Goal: Task Accomplishment & Management: Manage account settings

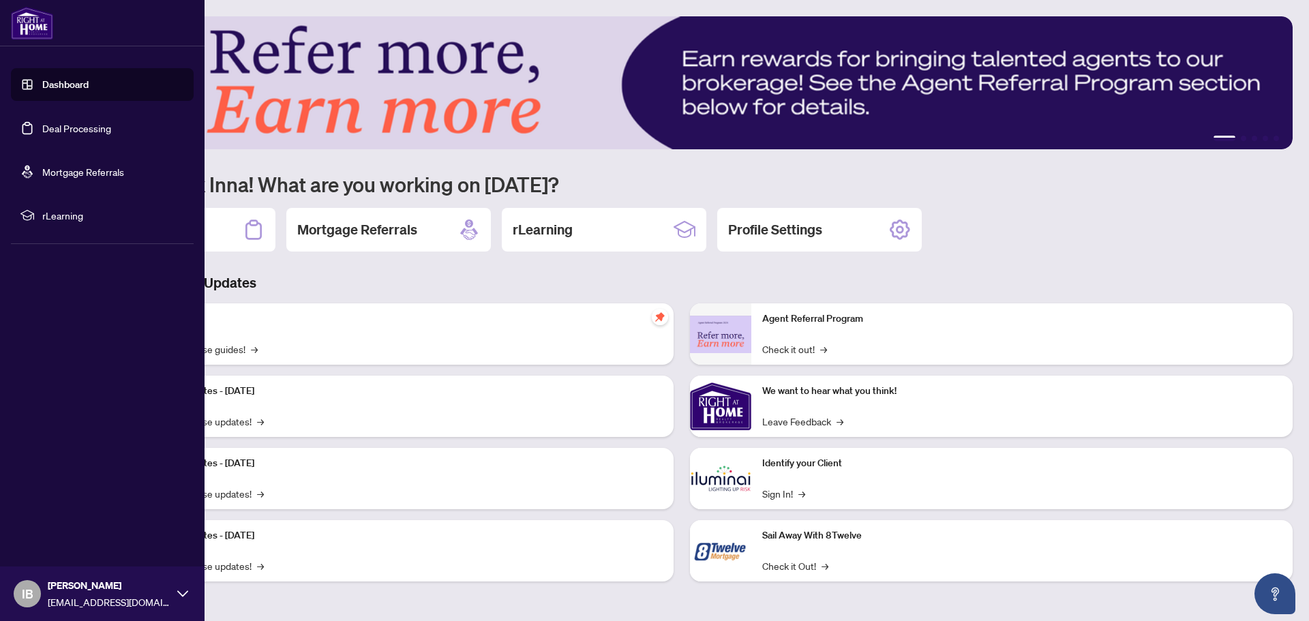
click at [43, 128] on link "Deal Processing" at bounding box center [76, 128] width 69 height 12
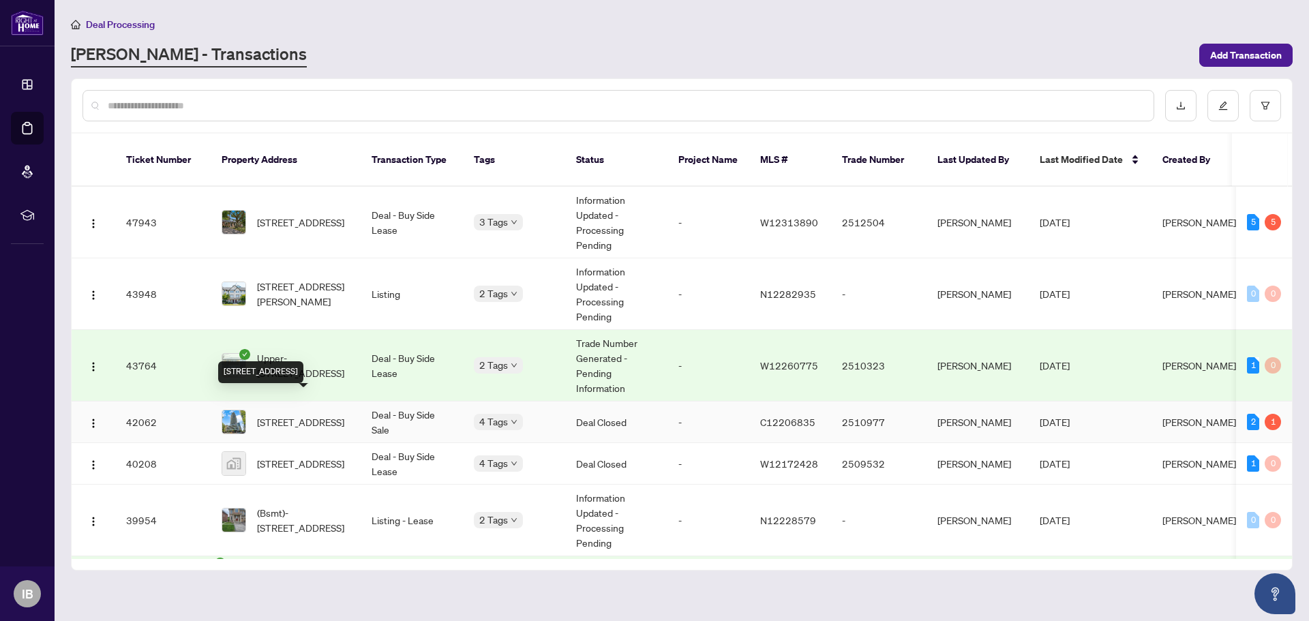
click at [285, 415] on span "[STREET_ADDRESS]" at bounding box center [300, 422] width 87 height 15
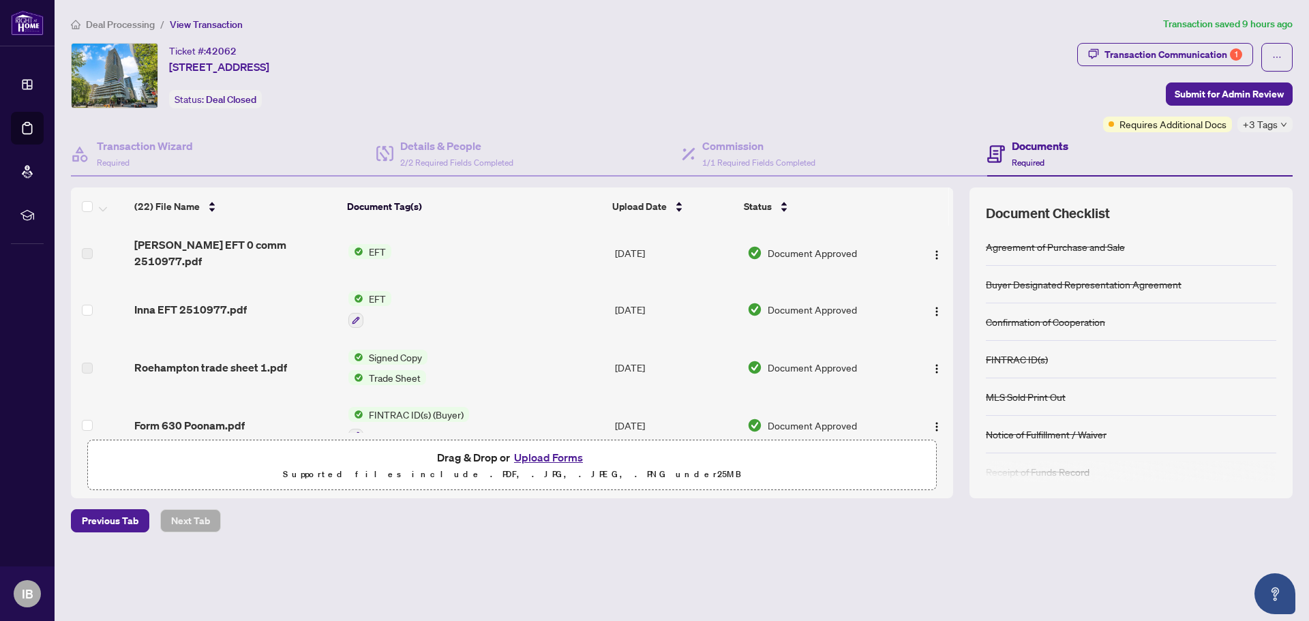
click at [549, 458] on button "Upload Forms" at bounding box center [548, 458] width 77 height 18
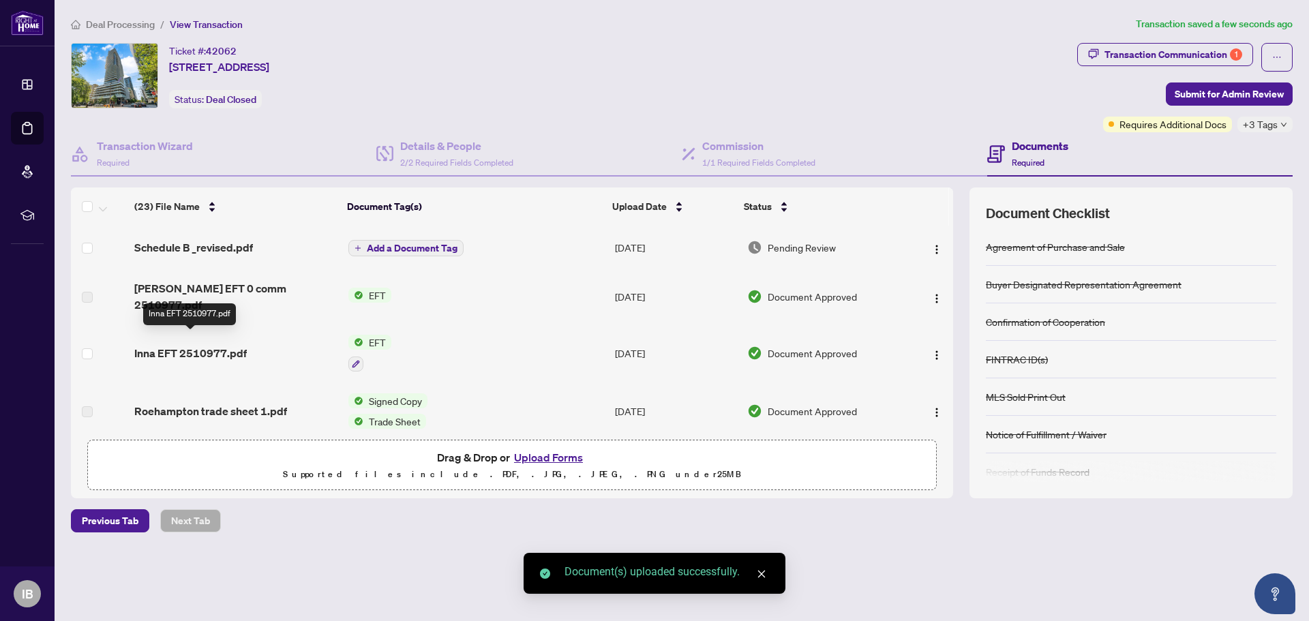
click at [205, 345] on span "Inna EFT 2510977.pdf" at bounding box center [190, 353] width 113 height 16
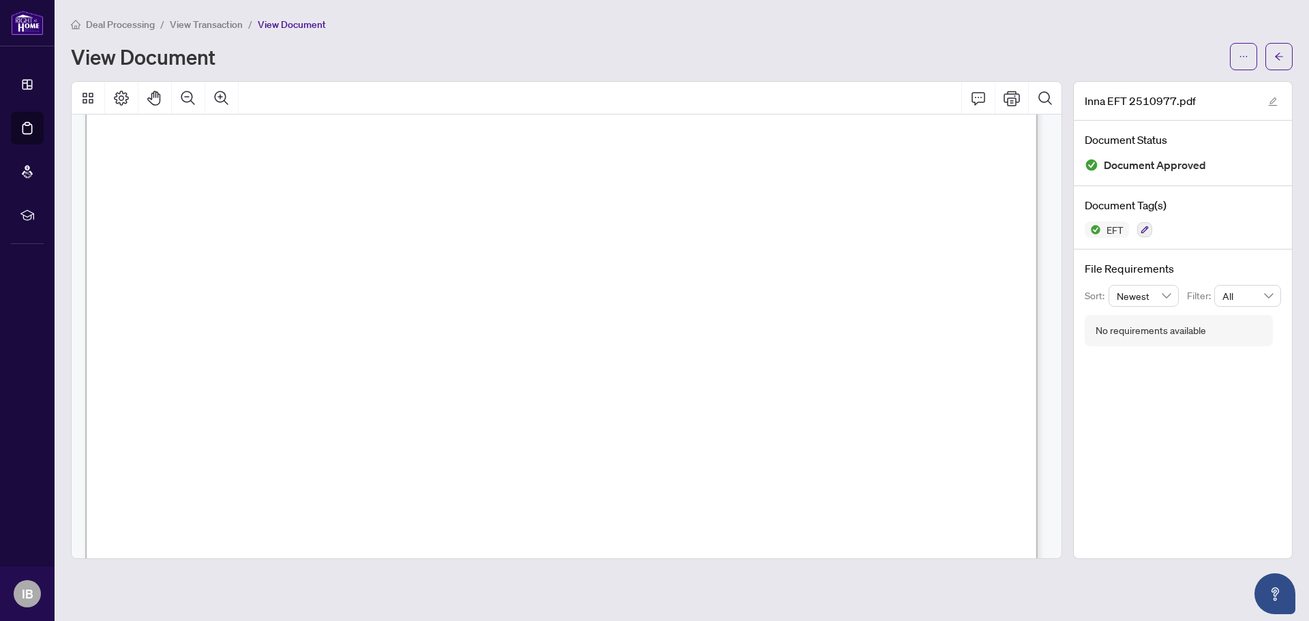
scroll to position [44, 0]
click at [1281, 52] on icon "arrow-left" at bounding box center [1280, 57] width 10 height 10
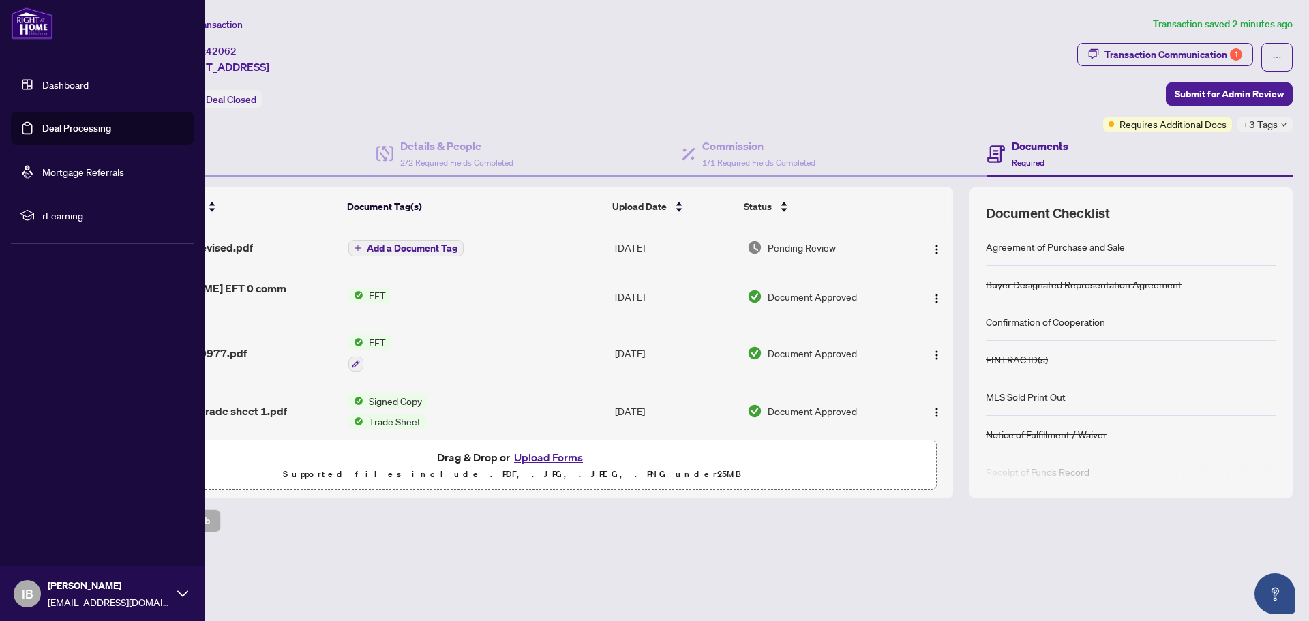
click at [42, 124] on link "Deal Processing" at bounding box center [76, 128] width 69 height 12
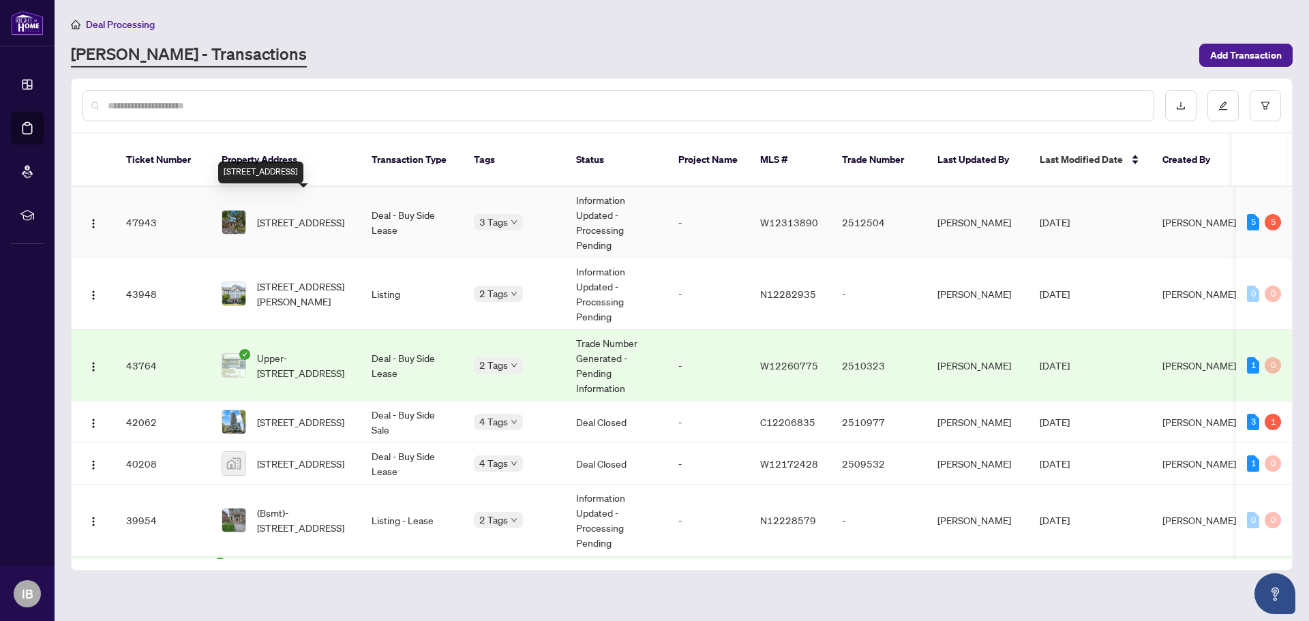
click at [312, 215] on span "1293 Lewisham Dr, Mississauga, Ontario L5J 3P8, Canada" at bounding box center [300, 222] width 87 height 15
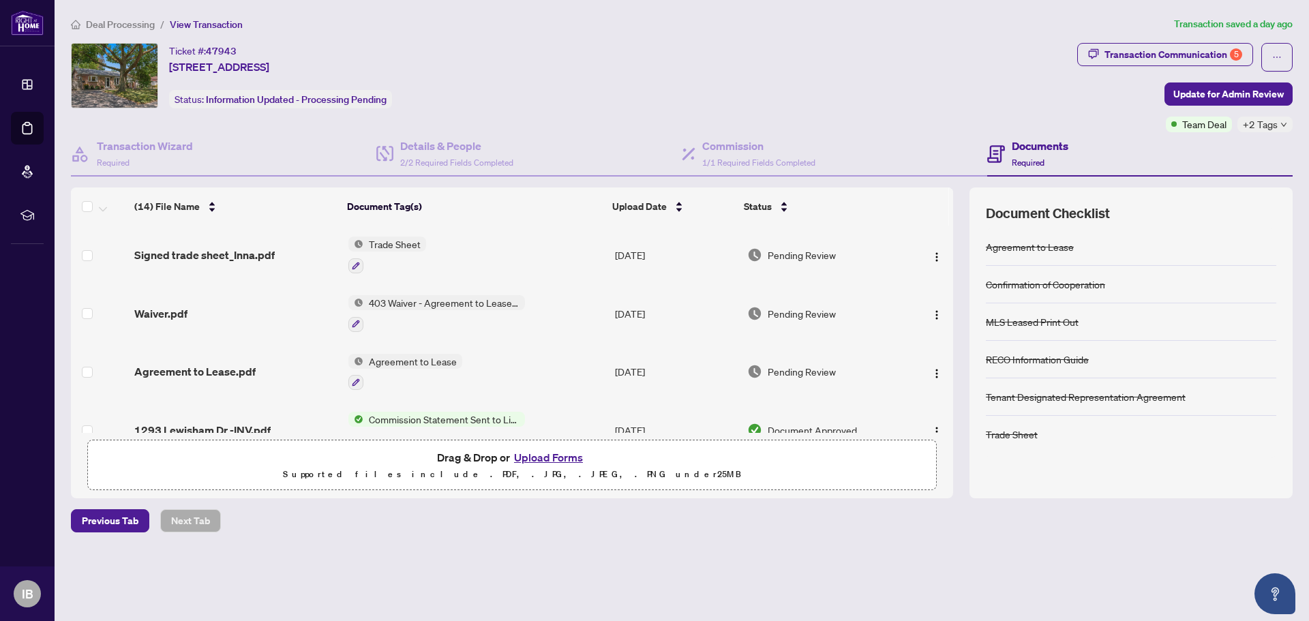
click at [543, 457] on button "Upload Forms" at bounding box center [548, 458] width 77 height 18
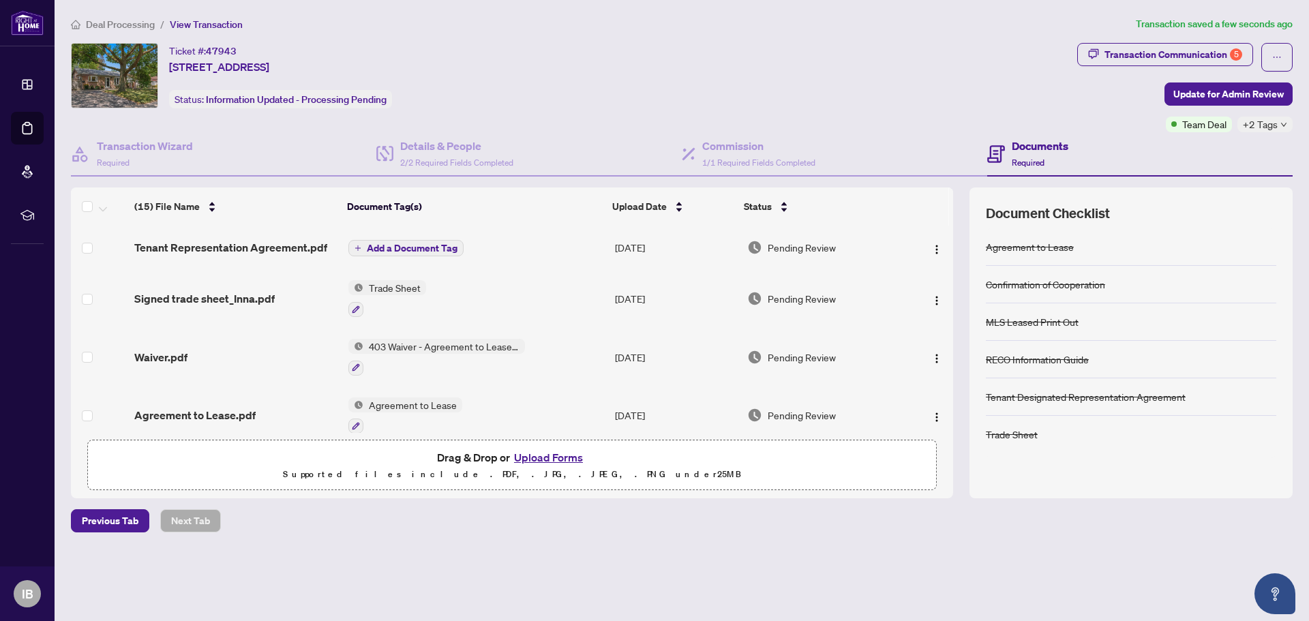
click at [559, 452] on button "Upload Forms" at bounding box center [548, 458] width 77 height 18
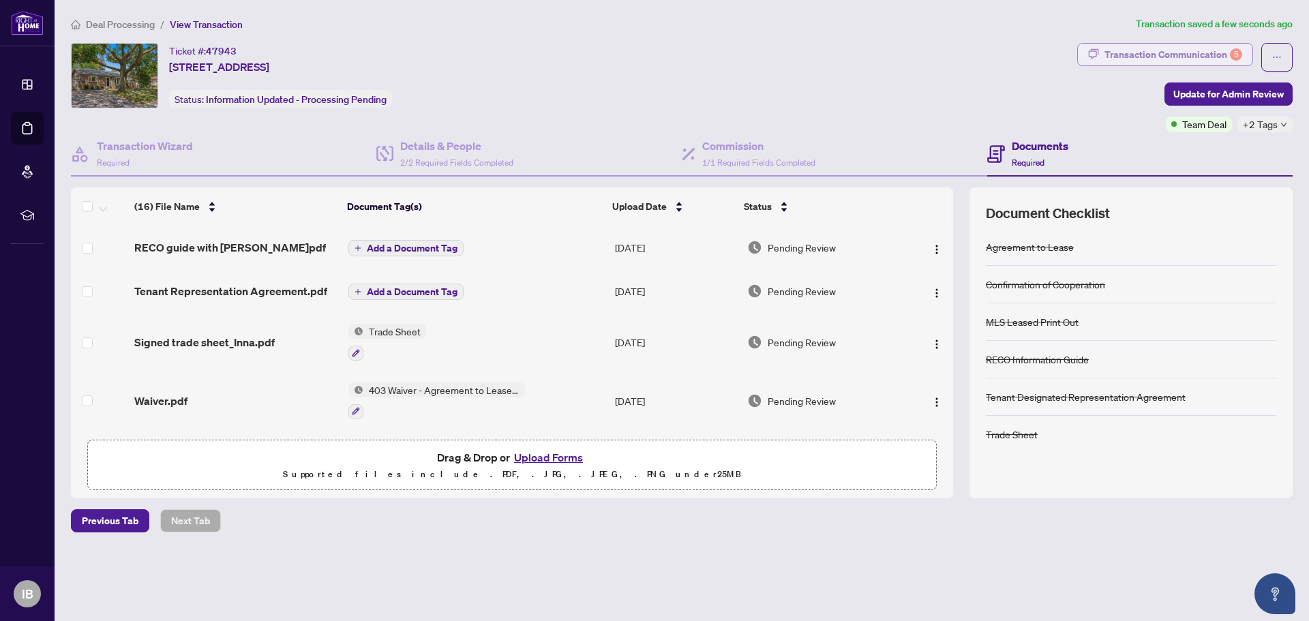
click at [1193, 50] on div "Transaction Communication 5" at bounding box center [1174, 55] width 138 height 22
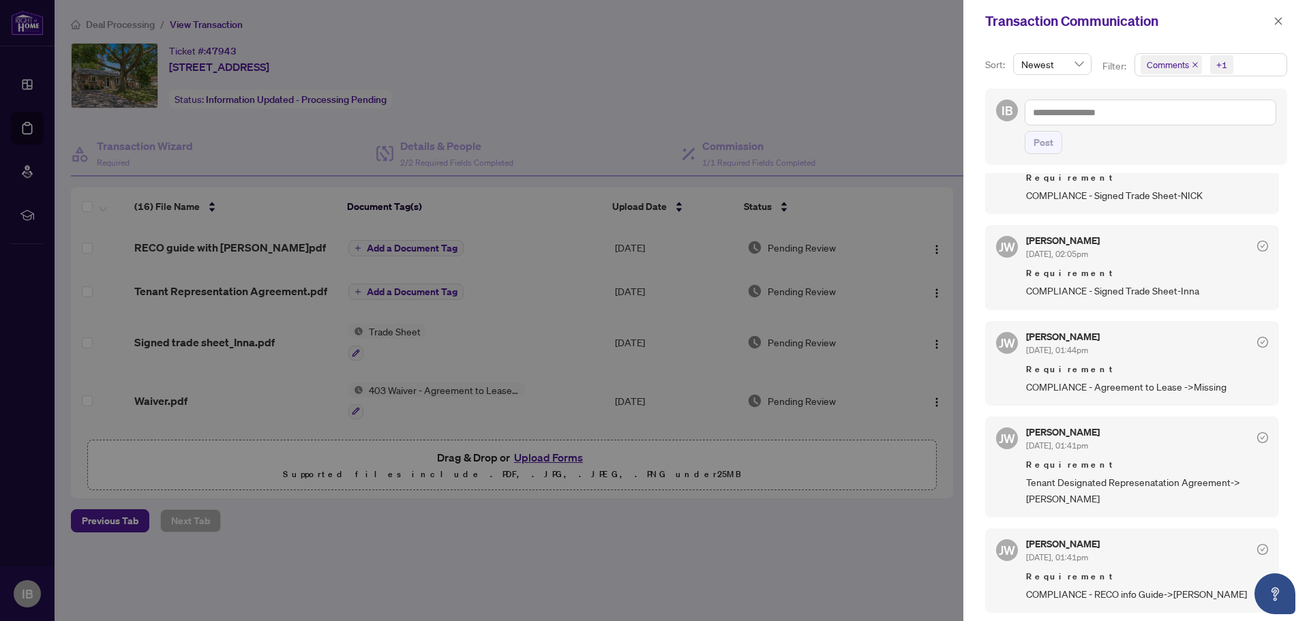
scroll to position [3, 0]
click at [1276, 24] on icon "close" at bounding box center [1279, 21] width 8 height 8
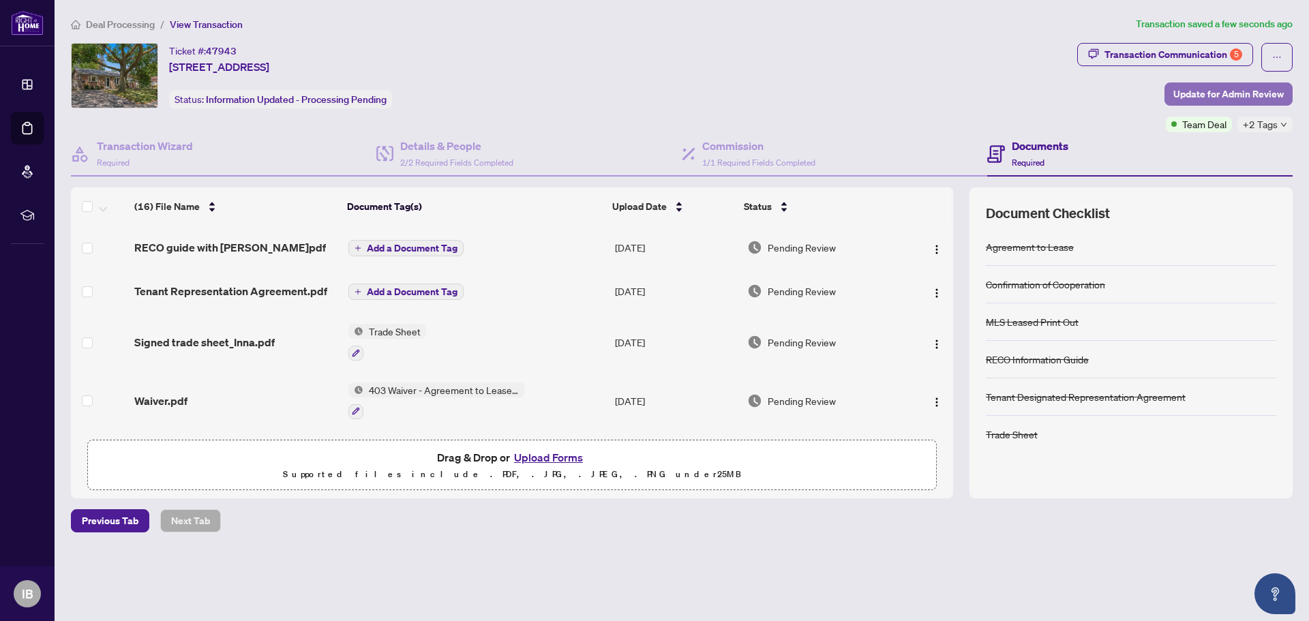
click at [1211, 94] on span "Update for Admin Review" at bounding box center [1229, 94] width 110 height 22
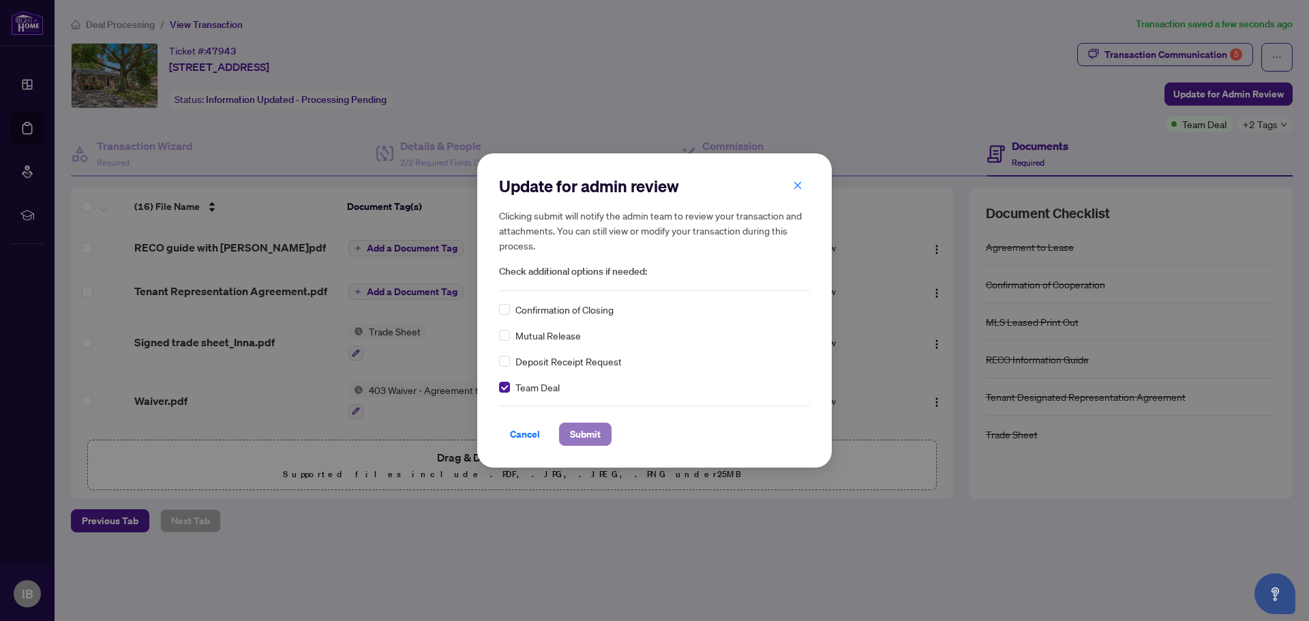
click at [587, 436] on span "Submit" at bounding box center [585, 434] width 31 height 22
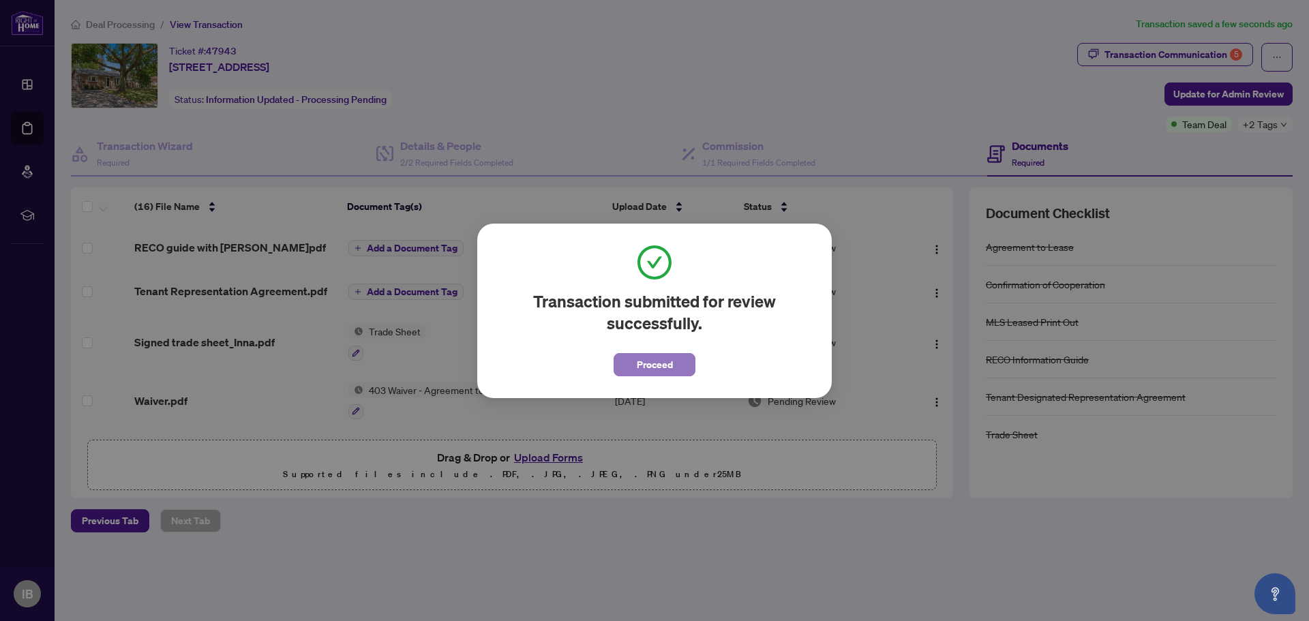
click at [655, 365] on span "Proceed" at bounding box center [655, 365] width 36 height 22
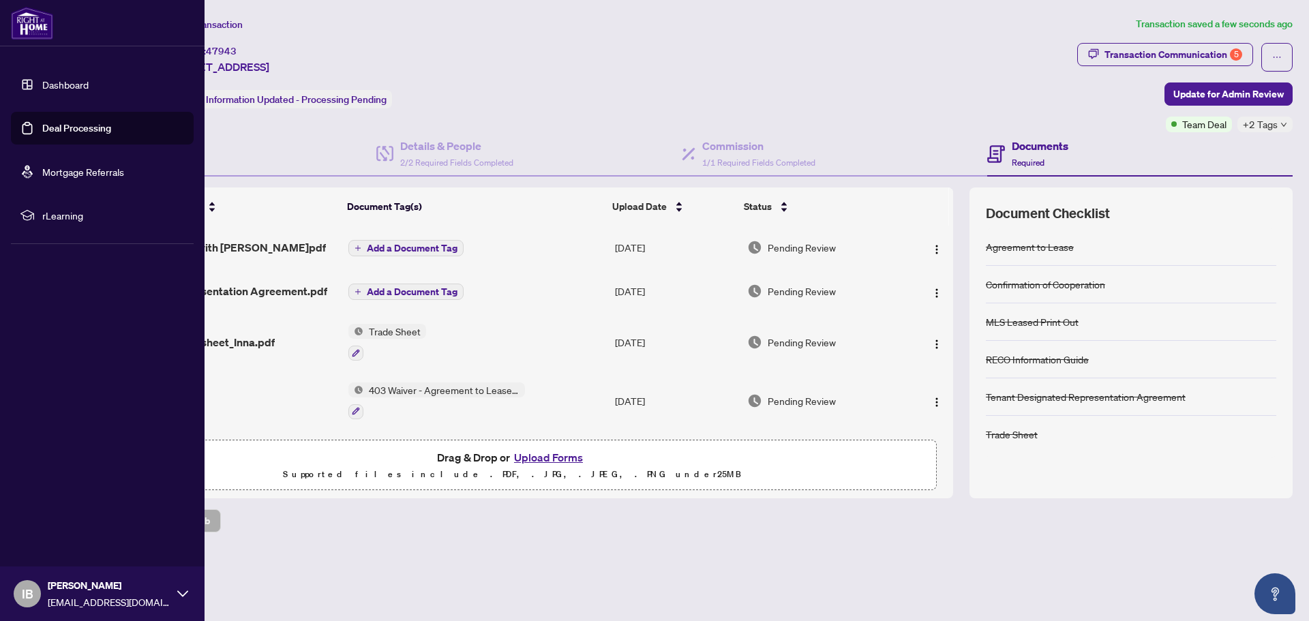
click at [81, 124] on link "Deal Processing" at bounding box center [76, 128] width 69 height 12
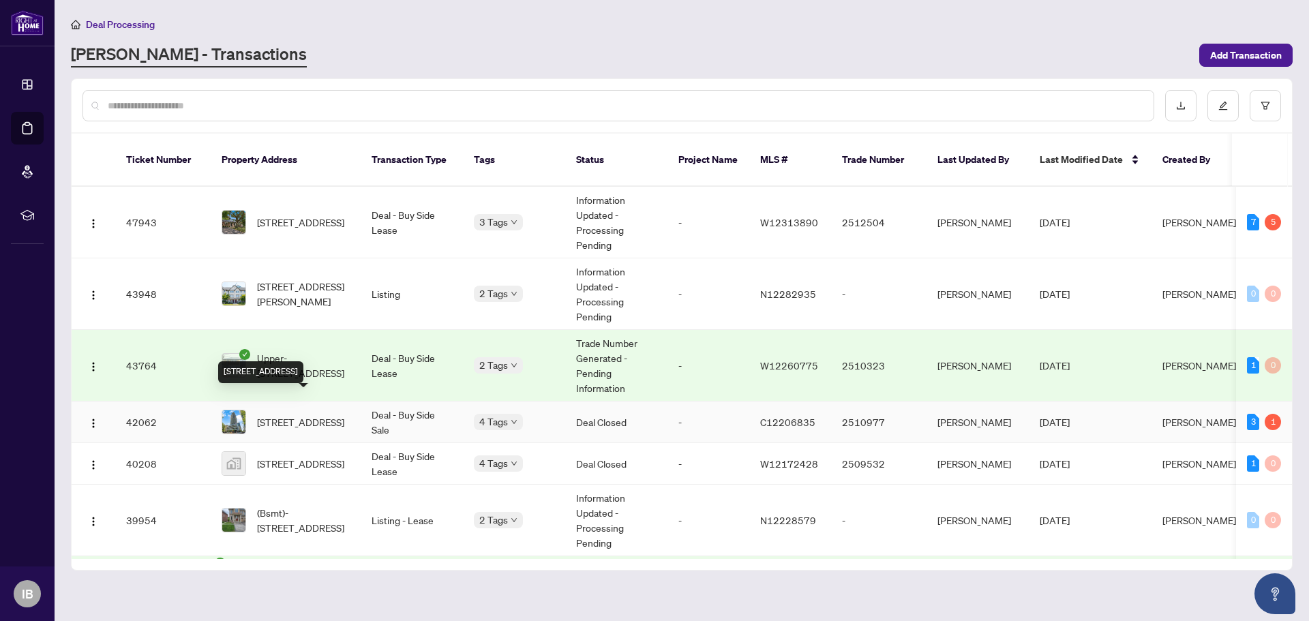
click at [286, 415] on span "[STREET_ADDRESS]" at bounding box center [300, 422] width 87 height 15
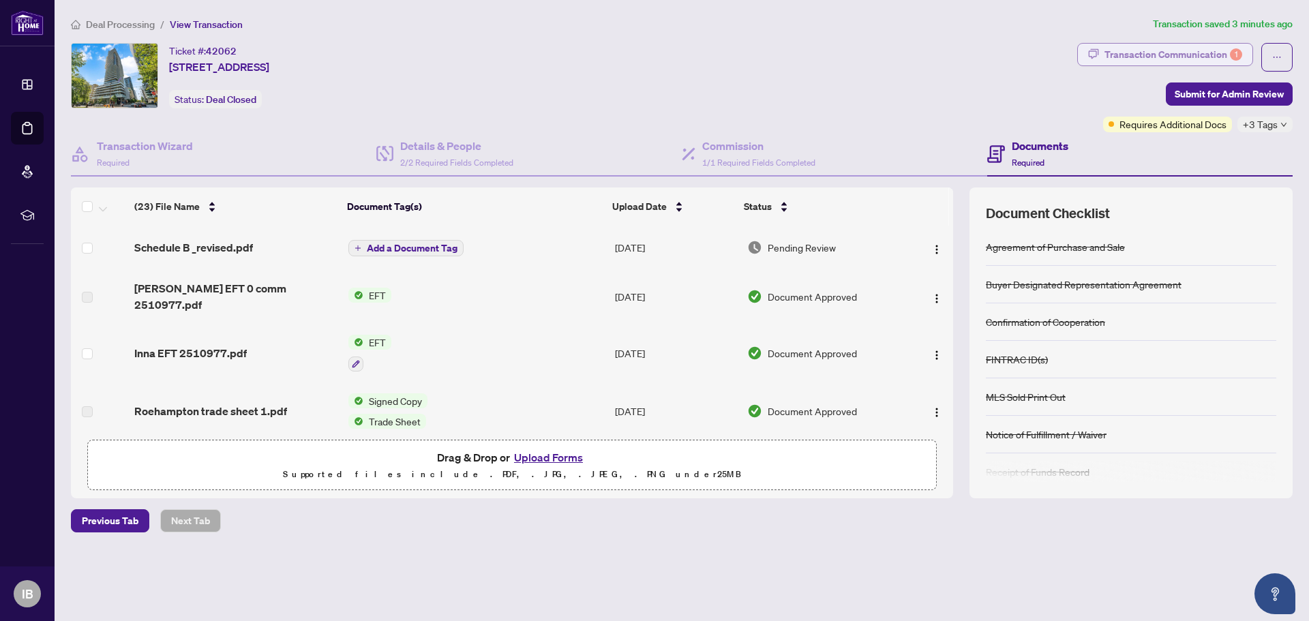
click at [1161, 53] on div "Transaction Communication 1" at bounding box center [1174, 55] width 138 height 22
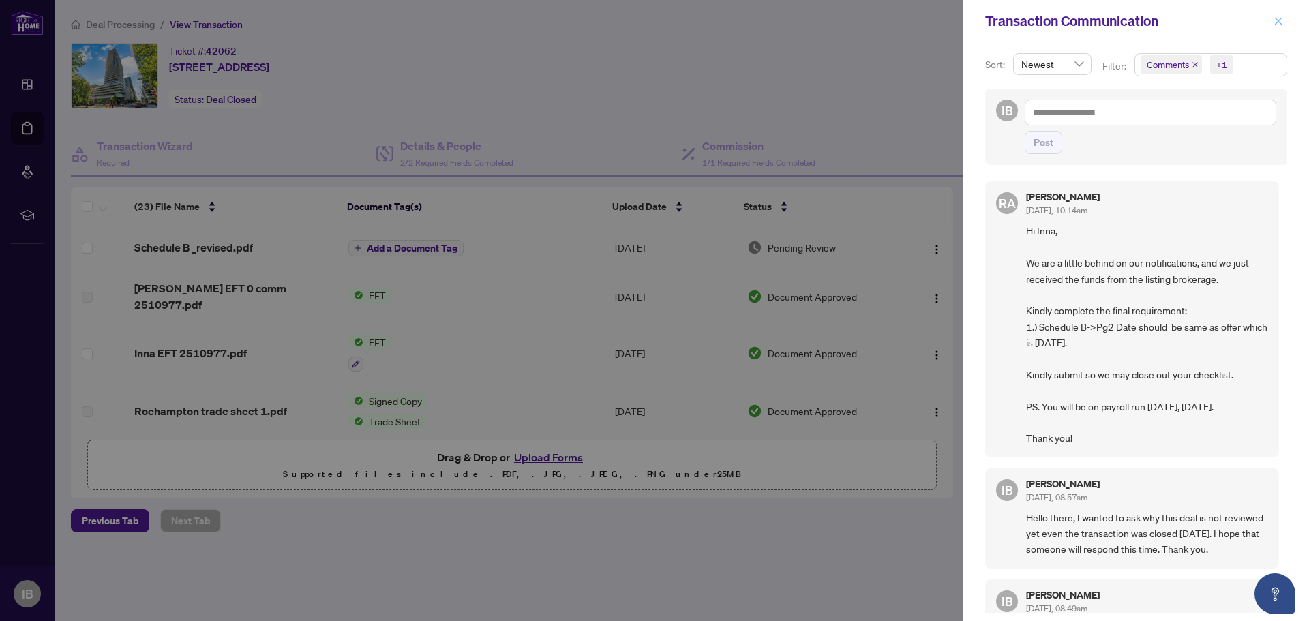
click at [1278, 20] on icon "close" at bounding box center [1279, 21] width 8 height 8
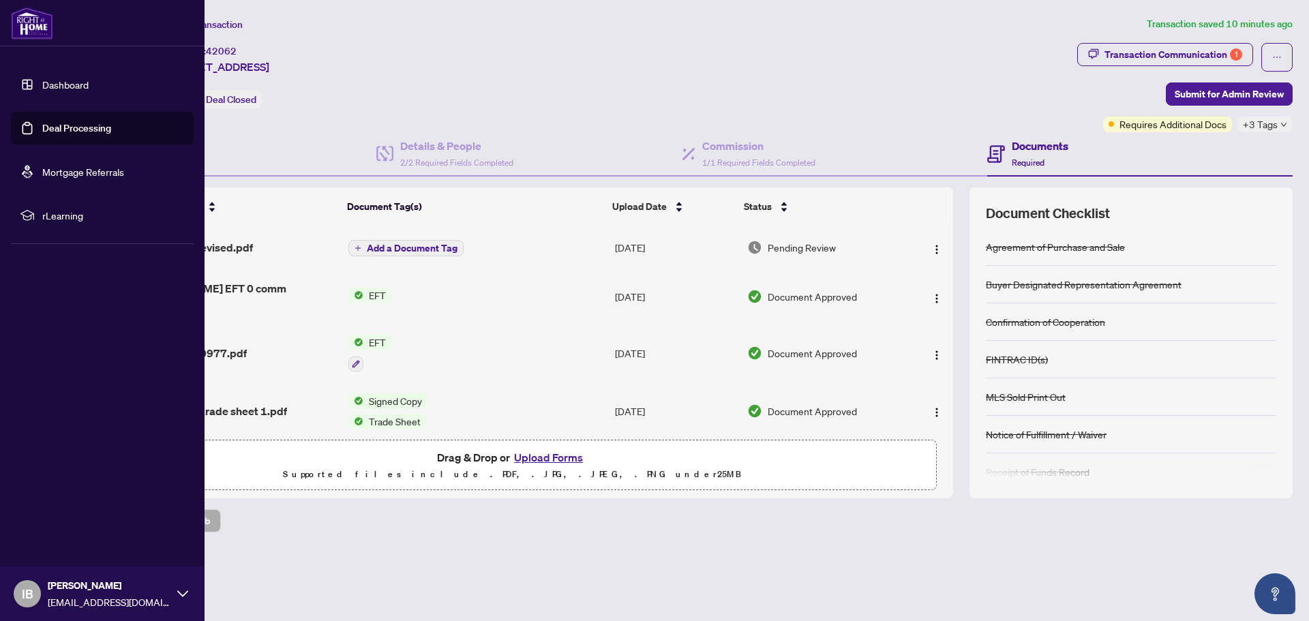
click at [42, 123] on link "Deal Processing" at bounding box center [76, 128] width 69 height 12
